Goal: Task Accomplishment & Management: Complete application form

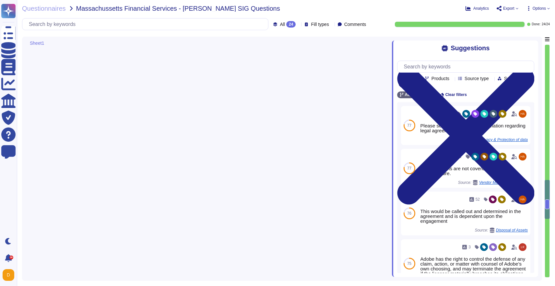
type textarea "Adobe approves and engages with leading third-party security firms to perform p…"
type textarea "Please review the security testing reports for each different product located a…"
type textarea "Adobe regularly engages with approved third-party security firms on an annual b…"
type textarea "If needed ye and contractually obligated to"
type textarea "This is part of our vendor on-boarding and is a combination of Procurement proc…"
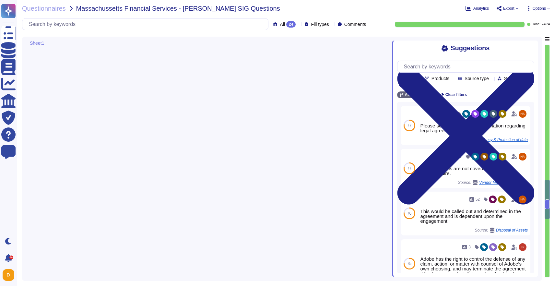
type textarea "Yes to both"
type textarea "This is part of the Vendor Information Security Standard, which mandates that A…"
type textarea "No to both"
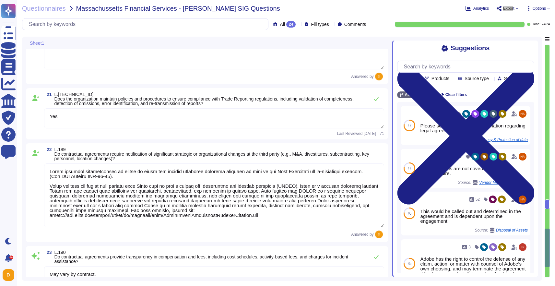
type textarea "Yes"
type textarea "Adobe requires subcontractor to notify if there are changes affecting services …"
type textarea "May vary by contract."
type textarea "The Adobe Conflict of Interest Policy is available here: [URL][DOMAIN_NAME]"
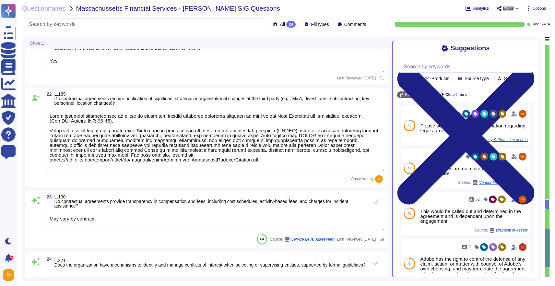
scroll to position [2115, 0]
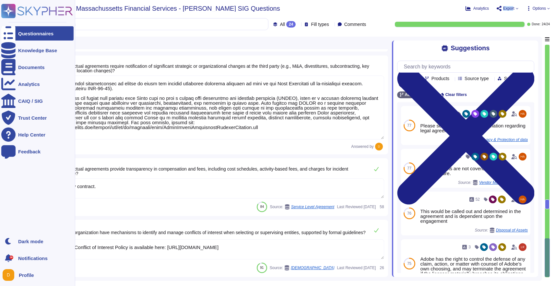
click at [6, 36] on icon at bounding box center [8, 33] width 14 height 19
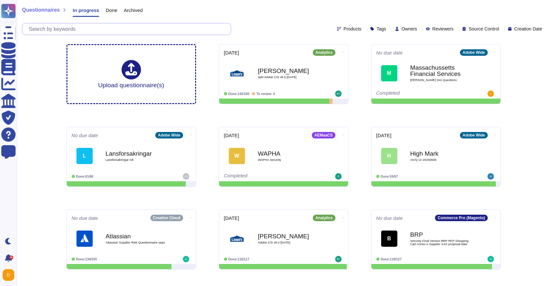
click at [139, 33] on input "text" at bounding box center [128, 28] width 205 height 11
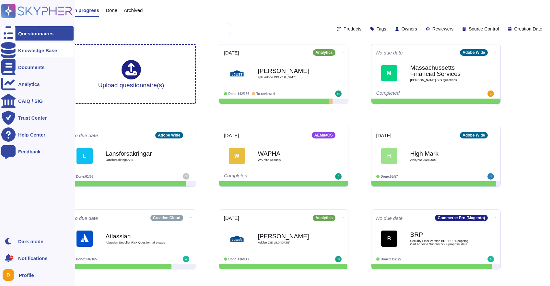
click at [18, 54] on div "Knowledge Base" at bounding box center [37, 50] width 72 height 14
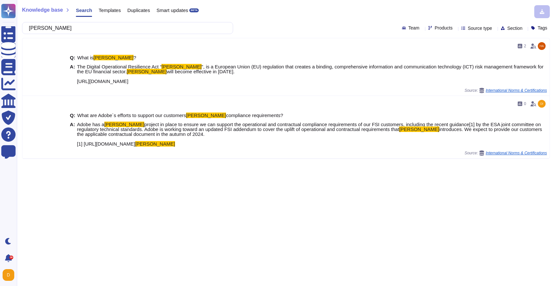
type input "[PERSON_NAME]"
